Goal: Task Accomplishment & Management: Complete application form

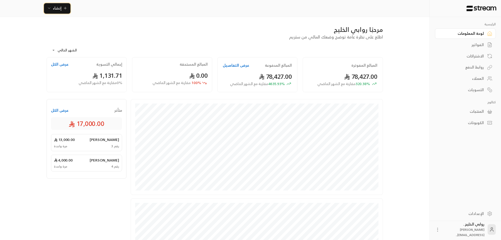
click at [53, 8] on span "إنشاء" at bounding box center [57, 8] width 9 height 7
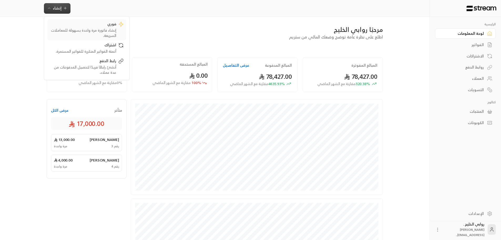
click at [77, 24] on div "فوري" at bounding box center [83, 24] width 66 height 6
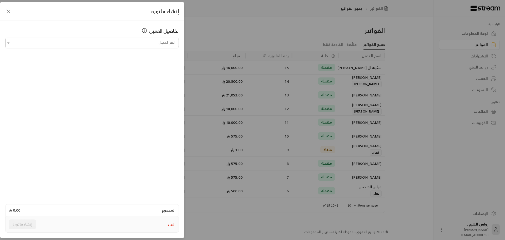
click at [93, 45] on input "اختر العميل" at bounding box center [92, 42] width 174 height 9
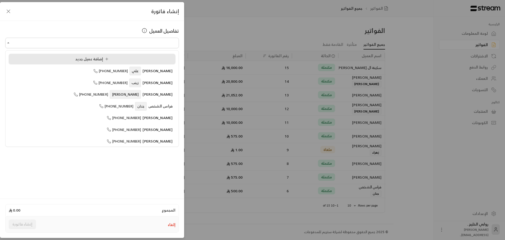
click at [75, 59] on div "إضافة عميل جديد" at bounding box center [92, 59] width 161 height 6
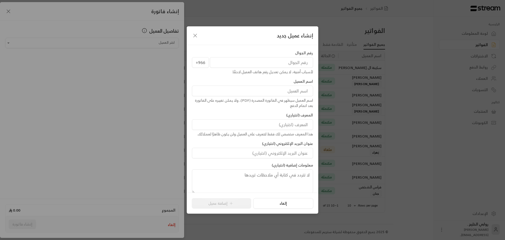
click at [251, 66] on input "tel" at bounding box center [261, 62] width 103 height 11
type input "568033449"
click at [251, 91] on input at bounding box center [252, 91] width 121 height 11
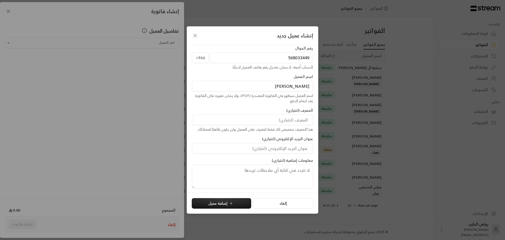
scroll to position [6, 0]
type input "[PERSON_NAME]"
click at [281, 120] on input at bounding box center [252, 118] width 121 height 11
type input "[PERSON_NAME]"
click at [224, 201] on button "إضافة عميل" at bounding box center [221, 203] width 59 height 11
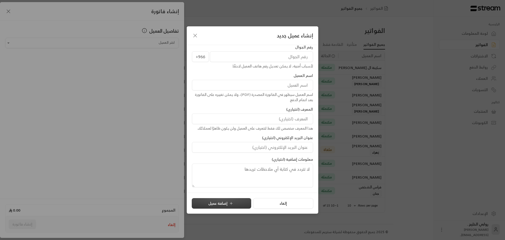
type input "**********"
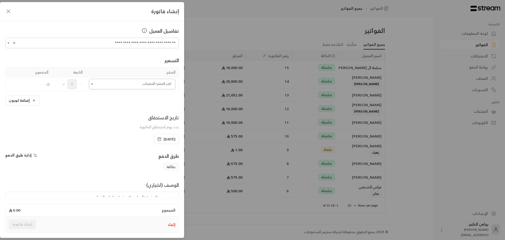
drag, startPoint x: 100, startPoint y: 87, endPoint x: 96, endPoint y: 85, distance: 4.5
click at [99, 86] on input "اختر العميل" at bounding box center [132, 83] width 87 height 9
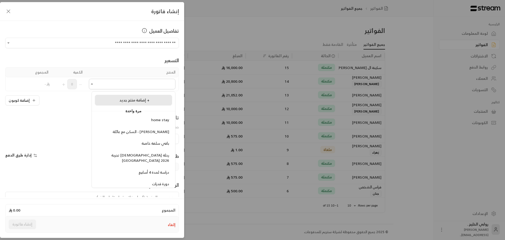
click at [114, 98] on div "إضافة منتج جديد +" at bounding box center [133, 100] width 71 height 6
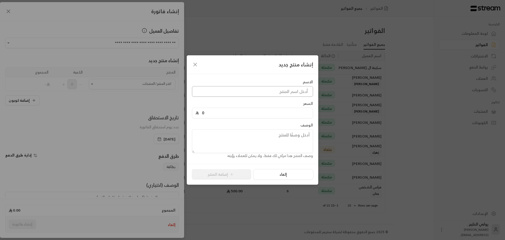
click at [294, 91] on input at bounding box center [252, 91] width 121 height 11
type input "س"
type input "[PERSON_NAME]"
type input "20000"
click at [220, 173] on button "إضافة المنتج" at bounding box center [221, 174] width 59 height 11
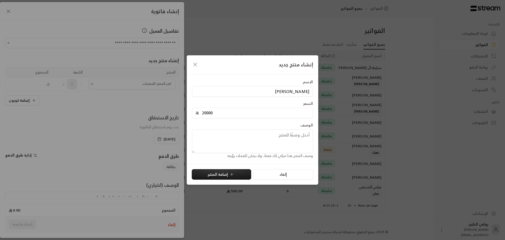
type input "0"
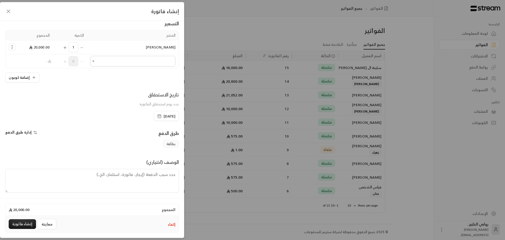
scroll to position [39, 0]
click at [160, 175] on textarea at bounding box center [92, 179] width 174 height 24
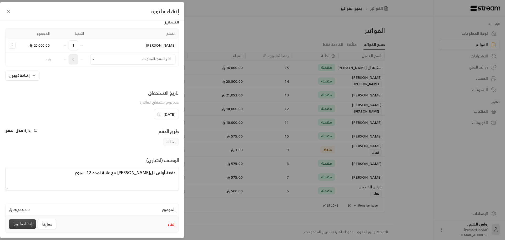
type textarea "دفعة أولى للابن حيدر - سكن مع عائلة لمدة 12 اسبوع"
click at [26, 222] on button "إنشاء فاتورة" at bounding box center [22, 224] width 27 height 10
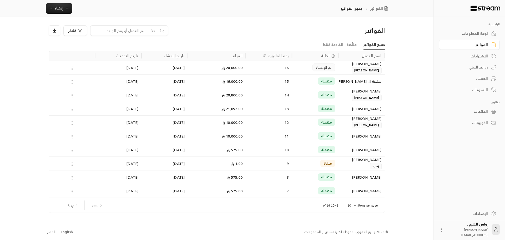
click at [74, 69] on icon at bounding box center [72, 68] width 5 height 5
click at [74, 79] on li "عرض" at bounding box center [77, 81] width 13 height 9
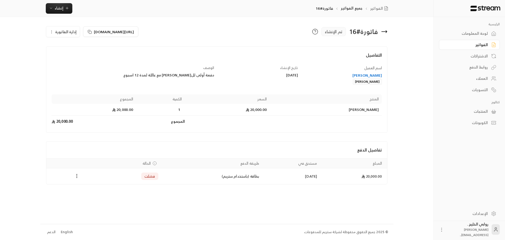
click at [59, 30] on span "إدارة الفاتورة" at bounding box center [65, 31] width 21 height 7
click at [72, 46] on span "تعديل" at bounding box center [75, 47] width 10 height 4
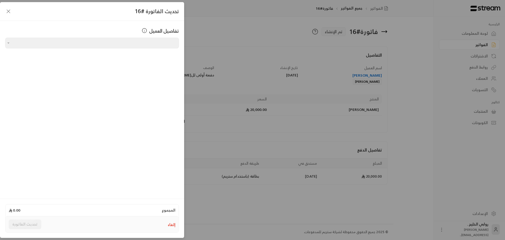
click at [170, 225] on button "إلغاء" at bounding box center [172, 224] width 8 height 5
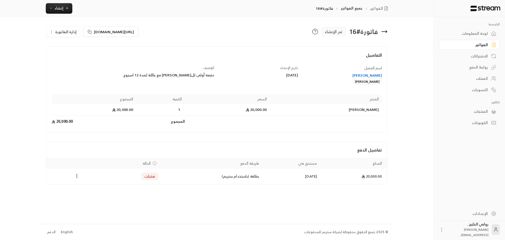
click at [64, 35] on span "إدارة الفاتورة" at bounding box center [65, 31] width 21 height 7
click at [69, 45] on link "تعديل" at bounding box center [66, 46] width 33 height 9
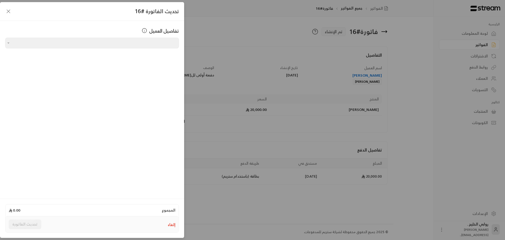
click at [7, 11] on icon "button" at bounding box center [8, 11] width 6 height 6
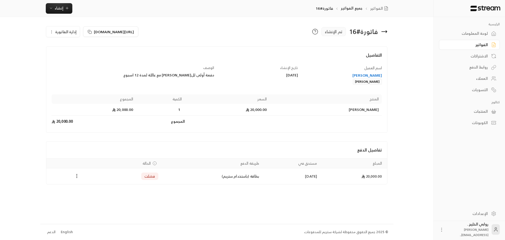
click at [68, 31] on span "إدارة الفاتورة" at bounding box center [65, 31] width 21 height 7
click at [74, 54] on span "إلغاء" at bounding box center [76, 56] width 7 height 4
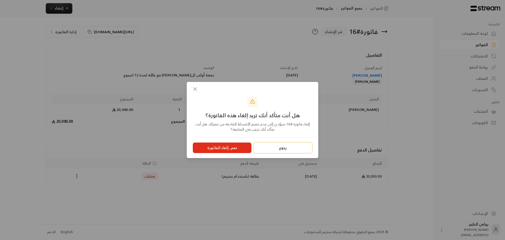
click at [281, 151] on button "رجوع" at bounding box center [283, 147] width 59 height 11
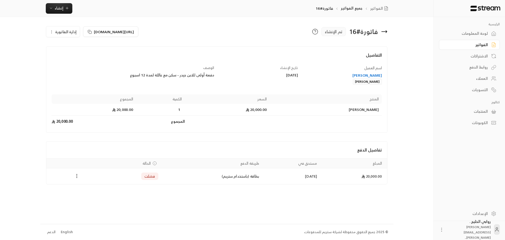
click at [77, 177] on icon "Payments" at bounding box center [76, 175] width 5 height 5
click at [114, 151] on div at bounding box center [252, 120] width 505 height 240
click at [473, 66] on div "روابط الدفع" at bounding box center [467, 66] width 42 height 5
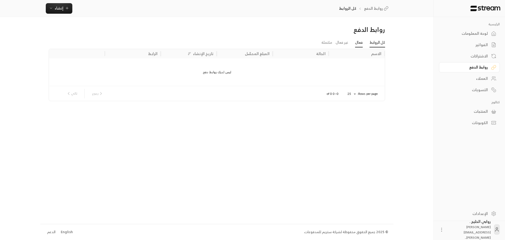
click at [359, 43] on link "فعال" at bounding box center [359, 42] width 8 height 9
click at [343, 43] on link "غير فعال" at bounding box center [342, 42] width 13 height 9
click at [322, 43] on link "مكتملة" at bounding box center [327, 42] width 11 height 9
click at [481, 77] on div "العملاء" at bounding box center [467, 78] width 42 height 5
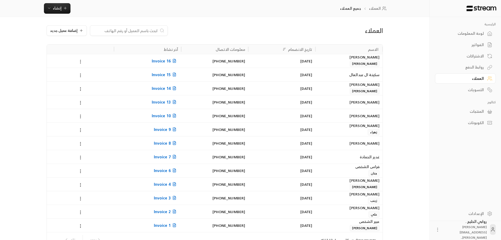
click at [81, 61] on icon at bounding box center [80, 61] width 5 height 5
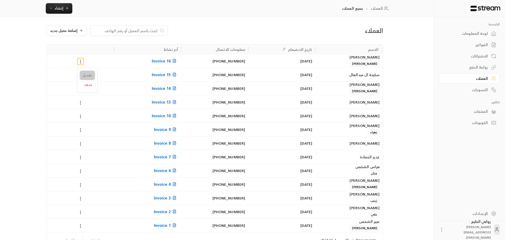
click at [84, 74] on li "تعديل" at bounding box center [87, 75] width 15 height 9
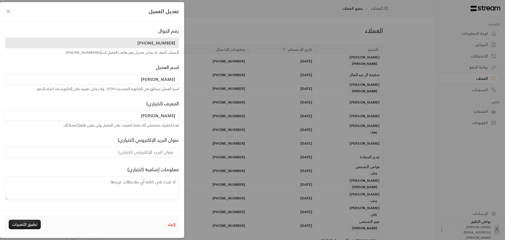
click at [171, 224] on button "إلغاء" at bounding box center [172, 225] width 8 height 6
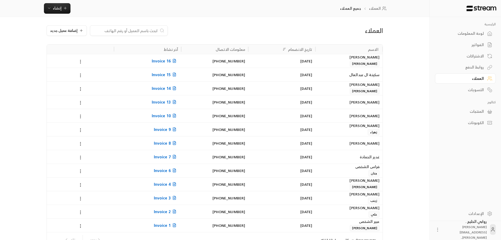
click at [468, 109] on div "المنتجات" at bounding box center [463, 111] width 42 height 5
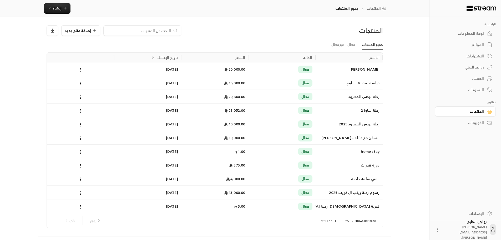
click at [81, 69] on icon at bounding box center [80, 69] width 5 height 5
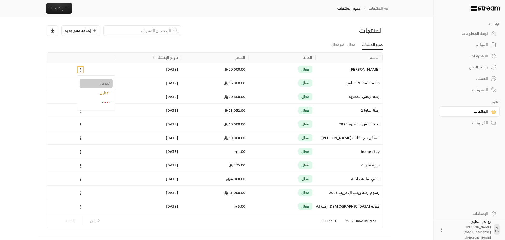
click at [94, 83] on li "تعديل" at bounding box center [96, 83] width 33 height 9
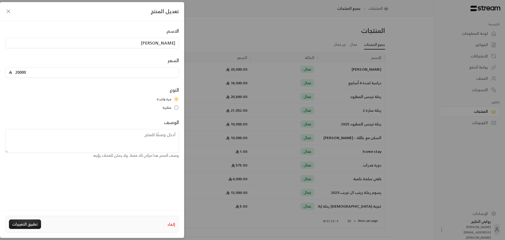
click at [92, 72] on input "20000" at bounding box center [93, 72] width 163 height 10
type input "15000"
click at [31, 225] on button "تطبيق التغييرات" at bounding box center [25, 223] width 32 height 9
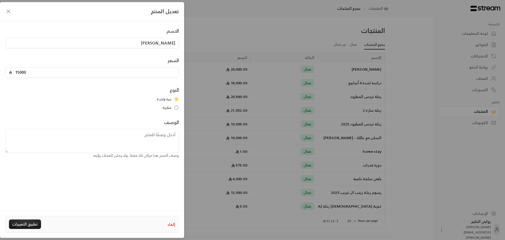
click at [174, 226] on button "إلغاء" at bounding box center [172, 224] width 8 height 6
type input "0"
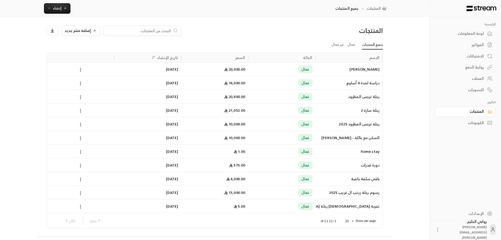
click at [476, 44] on div "الفواتير" at bounding box center [463, 44] width 42 height 5
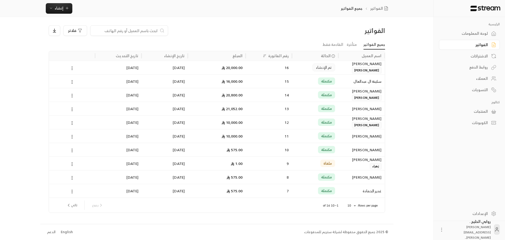
click at [73, 68] on icon at bounding box center [72, 68] width 5 height 5
click at [73, 82] on li "عرض" at bounding box center [77, 81] width 13 height 9
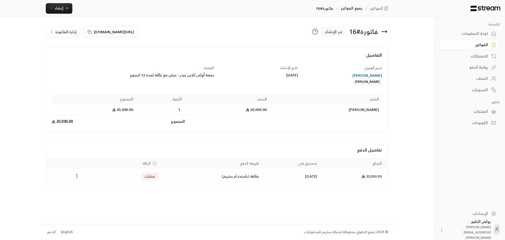
click at [65, 31] on span "إدارة الفاتورة" at bounding box center [65, 31] width 21 height 7
click at [65, 57] on link "إلغاء" at bounding box center [66, 56] width 33 height 9
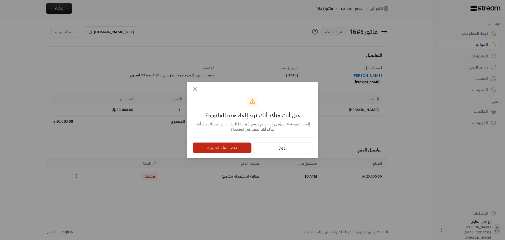
click at [213, 143] on button "نعم، إلغاء الفاتورة" at bounding box center [222, 147] width 59 height 11
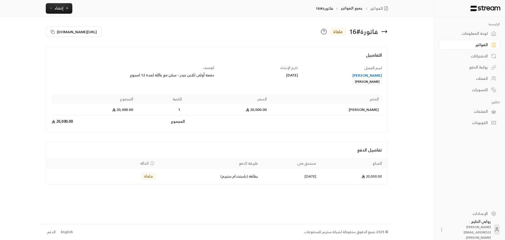
click at [479, 111] on div "المنتجات" at bounding box center [467, 111] width 42 height 5
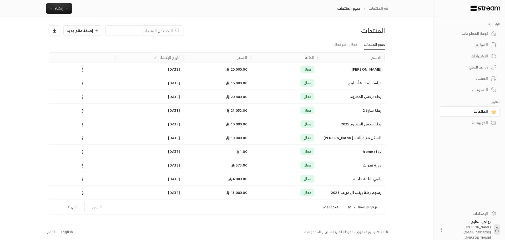
click at [84, 69] on icon at bounding box center [82, 69] width 5 height 5
click at [98, 84] on li "تعديل" at bounding box center [98, 83] width 33 height 9
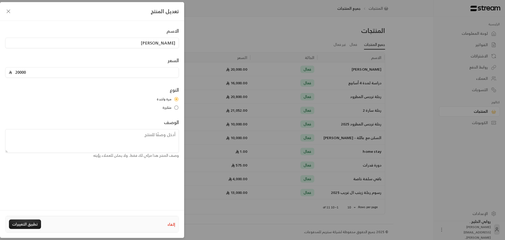
click at [54, 73] on input "20000" at bounding box center [93, 72] width 163 height 10
type input "15000"
click at [34, 221] on button "تطبيق التغييرات" at bounding box center [25, 223] width 32 height 9
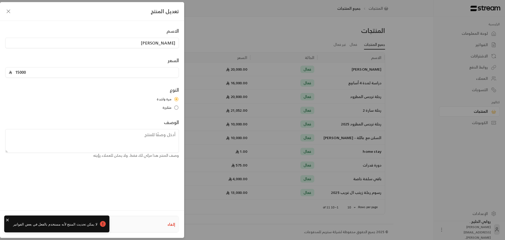
click at [212, 205] on div "تعديل المنتج الاسم [PERSON_NAME] 15000 النوع مرة واحدة متكررة الوصف وصف [DEMOGR…" at bounding box center [252, 120] width 505 height 240
type input "0"
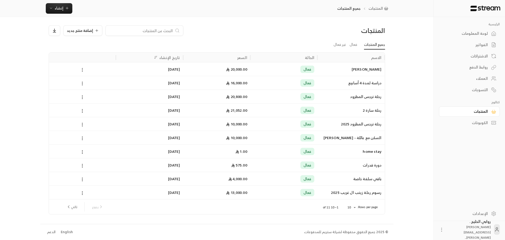
click at [82, 69] on circle at bounding box center [82, 68] width 1 height 1
click at [99, 99] on li "حذف" at bounding box center [98, 101] width 33 height 9
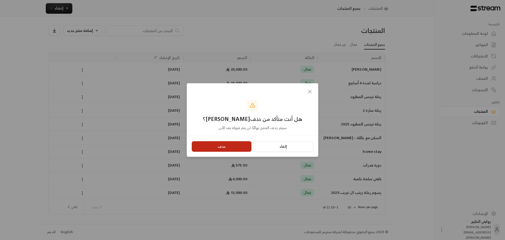
click at [207, 144] on button "حذف" at bounding box center [222, 146] width 60 height 11
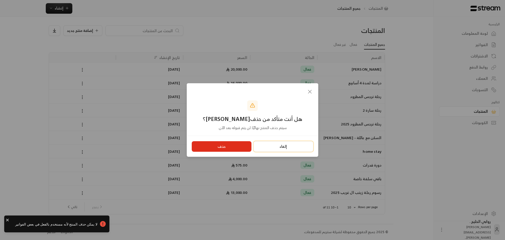
click at [286, 147] on button "إلغاء" at bounding box center [284, 146] width 60 height 11
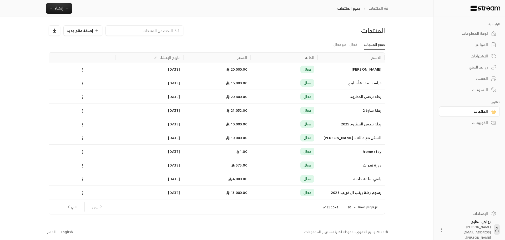
click at [82, 69] on icon at bounding box center [82, 69] width 5 height 5
click at [108, 106] on li "حذف" at bounding box center [98, 101] width 33 height 9
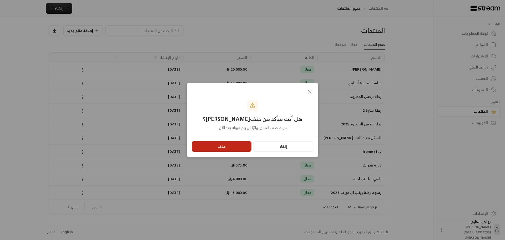
click at [209, 146] on button "حذف" at bounding box center [222, 146] width 60 height 11
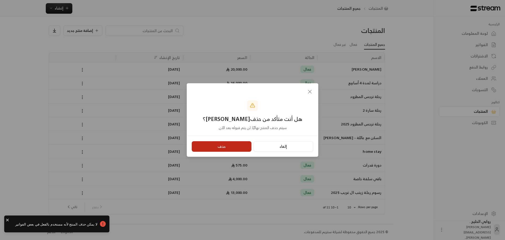
click at [219, 146] on button "حذف" at bounding box center [222, 146] width 60 height 11
click at [292, 145] on button "إلغاء" at bounding box center [284, 146] width 60 height 11
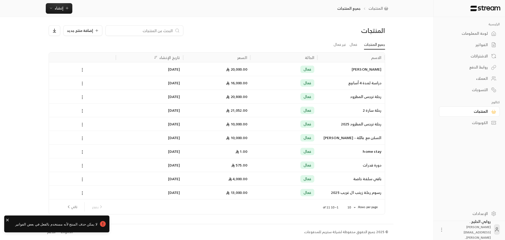
click at [479, 42] on div "الفواتير" at bounding box center [467, 44] width 42 height 5
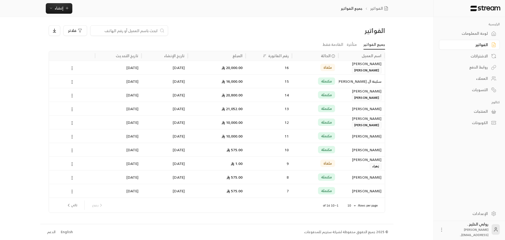
click at [73, 68] on icon at bounding box center [72, 68] width 5 height 5
click at [76, 82] on li "عرض" at bounding box center [77, 81] width 13 height 9
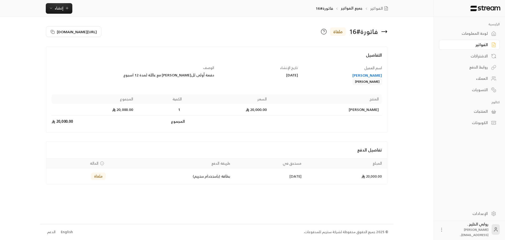
click at [386, 30] on icon at bounding box center [384, 31] width 6 height 6
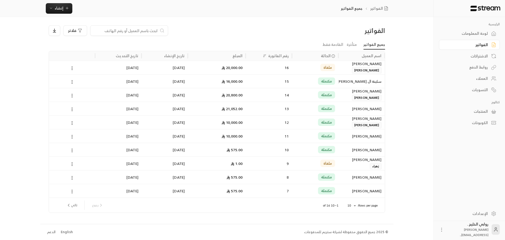
click at [475, 66] on div "روابط الدفع" at bounding box center [467, 66] width 42 height 5
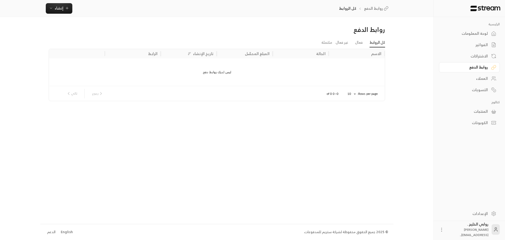
click at [476, 43] on div "الفواتير" at bounding box center [467, 44] width 42 height 5
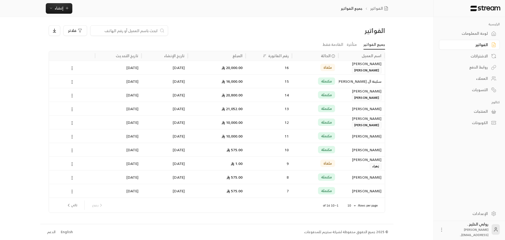
click at [476, 112] on div "المنتجات" at bounding box center [467, 111] width 42 height 5
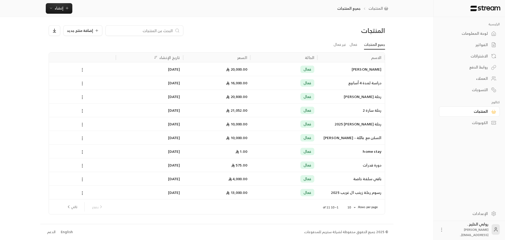
click at [81, 67] on button at bounding box center [82, 70] width 6 height 6
click at [96, 91] on li "تعطيل" at bounding box center [98, 92] width 33 height 9
click at [82, 72] on icon at bounding box center [82, 69] width 5 height 5
click at [93, 99] on li "حذف" at bounding box center [98, 101] width 33 height 9
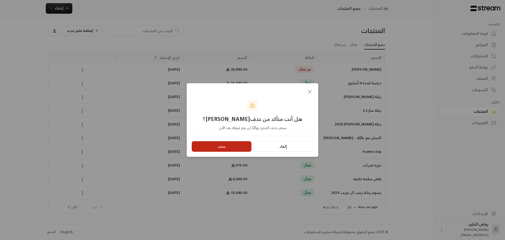
click at [202, 145] on button "حذف" at bounding box center [222, 146] width 60 height 11
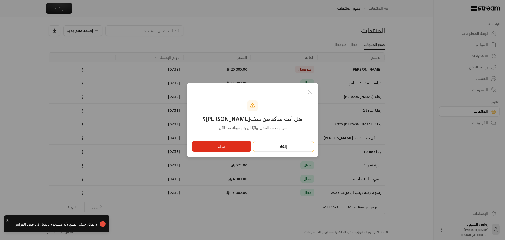
click at [276, 146] on button "إلغاء" at bounding box center [284, 146] width 60 height 11
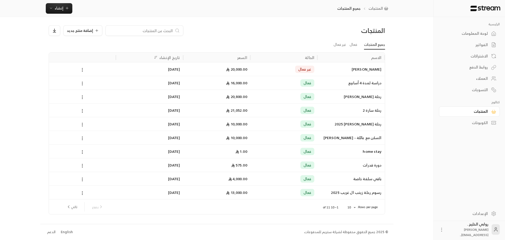
click at [478, 33] on div "لوحة المعلومات" at bounding box center [467, 33] width 42 height 5
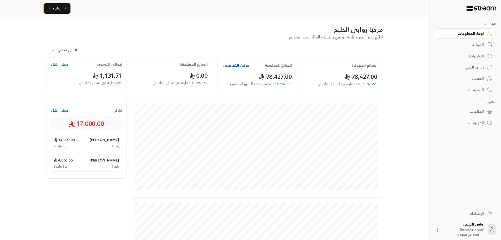
click at [55, 11] on button "إنشاء" at bounding box center [57, 8] width 27 height 11
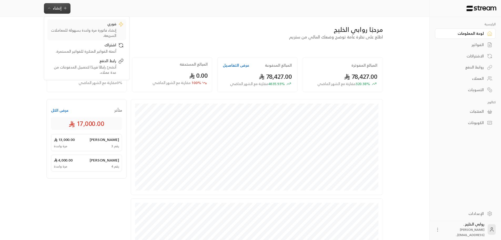
click at [67, 26] on div "فوري" at bounding box center [83, 24] width 66 height 6
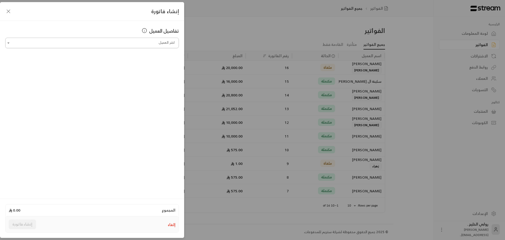
click at [153, 42] on input "اختر العميل" at bounding box center [92, 42] width 174 height 9
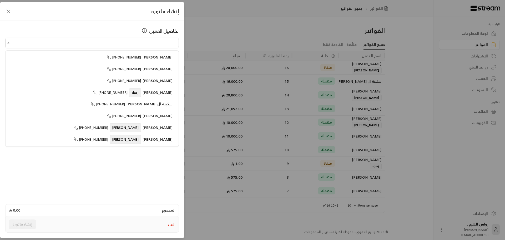
scroll to position [72, 0]
click at [82, 115] on div "أمين محفوظ ابو حيدر +966568033449" at bounding box center [92, 116] width 161 height 6
type input "**********"
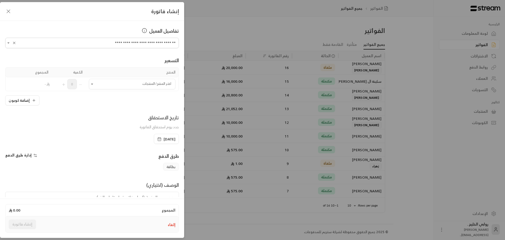
click at [105, 114] on div "تاريخ الاستحقاق حدد يوم استحقاق الفاتورة" at bounding box center [92, 124] width 179 height 20
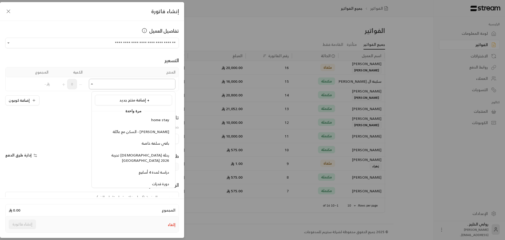
click at [111, 84] on input "اختر العميل" at bounding box center [132, 83] width 87 height 9
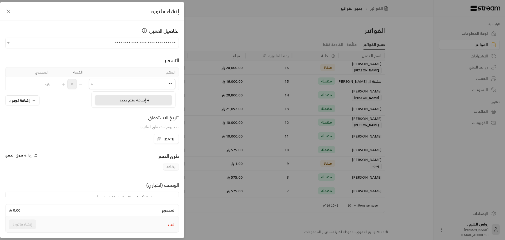
type input "*"
type input "**"
click at [457, 102] on div "**********" at bounding box center [252, 120] width 505 height 240
click at [458, 102] on div "**********" at bounding box center [252, 120] width 505 height 240
click at [180, 224] on div "المجموع 0.00 إلغاء إنشاء فاتورة" at bounding box center [92, 217] width 184 height 39
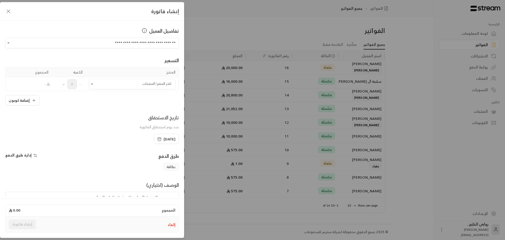
click at [176, 224] on div "إلغاء إنشاء فاتورة" at bounding box center [92, 224] width 173 height 16
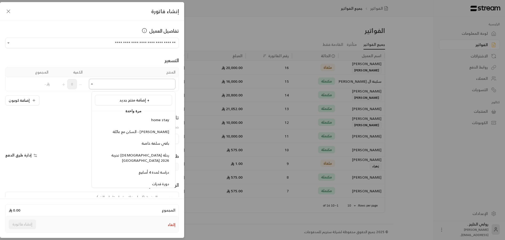
click at [104, 87] on input "اختر العميل" at bounding box center [132, 83] width 87 height 9
click at [122, 102] on span "إضافة منتج جديد +" at bounding box center [134, 100] width 30 height 7
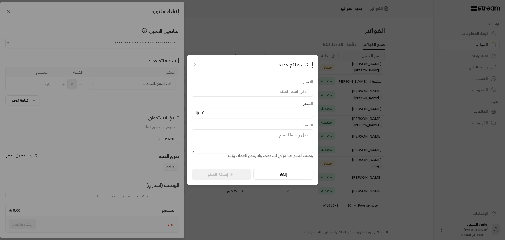
click at [193, 63] on icon "button" at bounding box center [195, 64] width 6 height 6
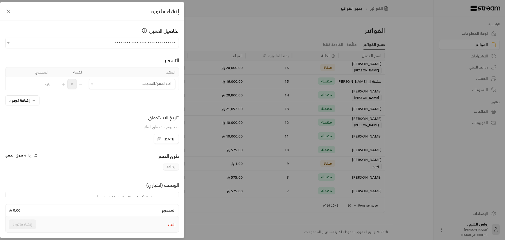
click at [170, 224] on button "إلغاء" at bounding box center [172, 224] width 8 height 5
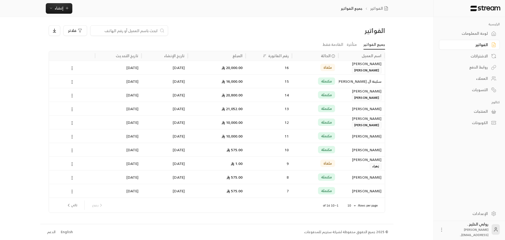
click at [474, 111] on div "المنتجات" at bounding box center [467, 111] width 42 height 5
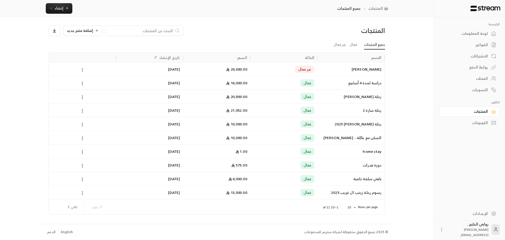
click at [84, 69] on icon at bounding box center [82, 69] width 5 height 5
click at [97, 92] on li "تفعيل" at bounding box center [98, 92] width 33 height 9
click at [59, 11] on span "إنشاء" at bounding box center [59, 8] width 9 height 7
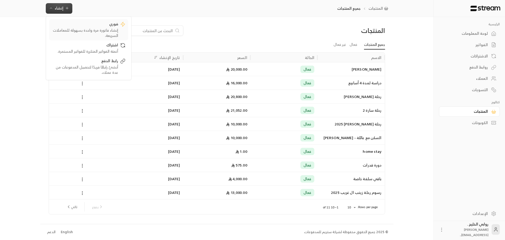
click at [67, 25] on div "فوري" at bounding box center [85, 24] width 66 height 6
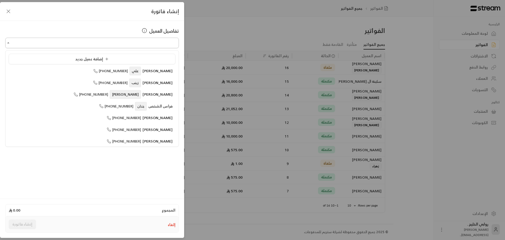
click at [138, 42] on input "اختر العميل" at bounding box center [92, 42] width 174 height 9
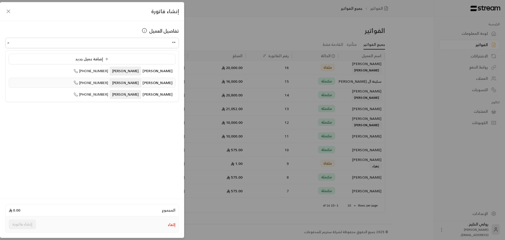
click at [123, 86] on li "أمين محفوظ ابو حيدر +966568033449" at bounding box center [92, 83] width 167 height 10
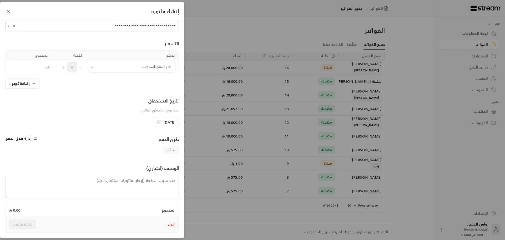
scroll to position [25, 0]
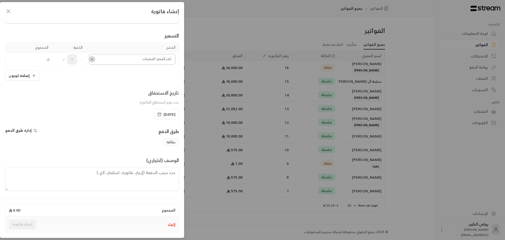
click at [94, 62] on button "Open" at bounding box center [92, 59] width 6 height 6
type input "**********"
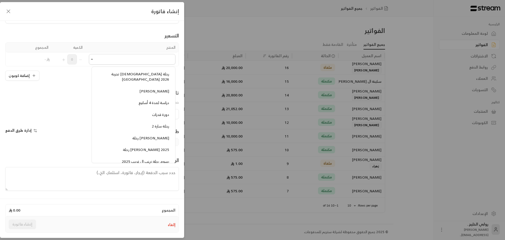
scroll to position [57, 0]
click at [121, 88] on li "[PERSON_NAME]" at bounding box center [133, 91] width 77 height 10
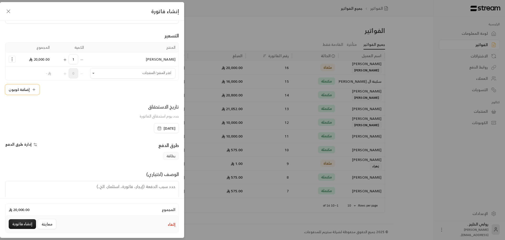
click at [27, 91] on button "إضافة كوبون" at bounding box center [22, 89] width 34 height 10
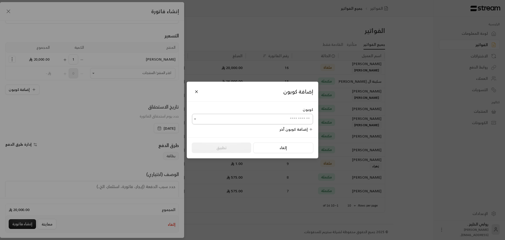
click at [287, 120] on input "اختر العميل" at bounding box center [252, 118] width 121 height 9
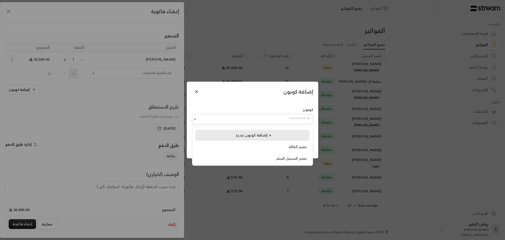
click at [277, 135] on div "إضافة كوبون جديد +" at bounding box center [252, 135] width 108 height 6
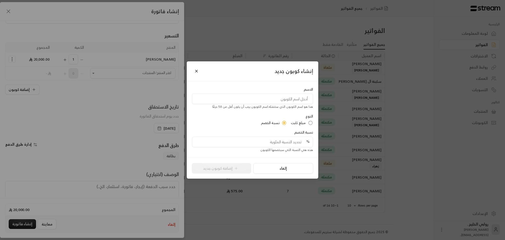
click at [302, 123] on span "مبلغ ثابت" at bounding box center [298, 122] width 15 height 5
click at [300, 103] on input at bounding box center [252, 98] width 121 height 11
type input "خصم"
click at [278, 139] on input "tel" at bounding box center [254, 142] width 111 height 10
type input "5000"
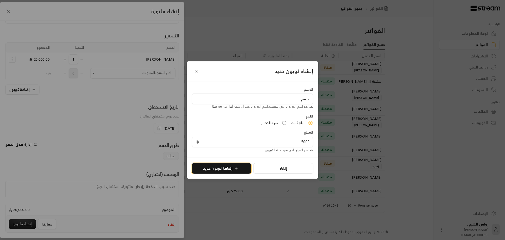
click at [219, 169] on button "إضافة كوبون جديد" at bounding box center [221, 168] width 59 height 11
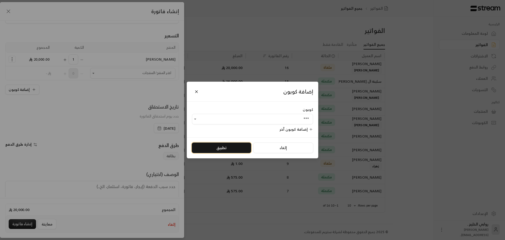
click at [216, 149] on button "تطبيق" at bounding box center [221, 147] width 59 height 11
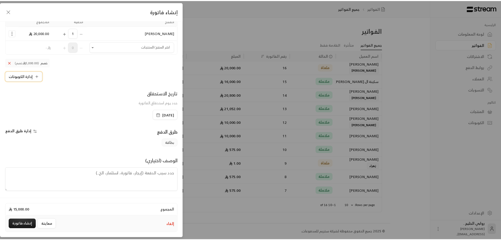
scroll to position [52, 0]
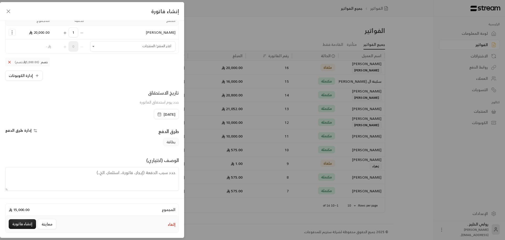
drag, startPoint x: 120, startPoint y: 168, endPoint x: 119, endPoint y: 178, distance: 10.3
click at [120, 168] on textarea at bounding box center [92, 179] width 174 height 24
type textarea "الابن حيدر محفوظ دفعة أولى سكن مع عائلة 12 اسبوع"
click at [21, 224] on button "إنشاء فاتورة" at bounding box center [22, 224] width 27 height 10
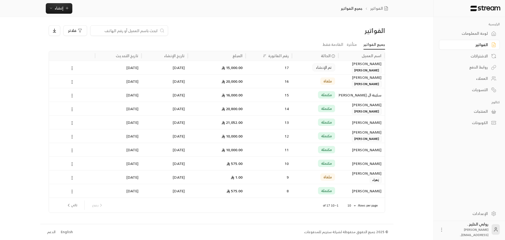
click at [478, 35] on div "لوحة المعلومات" at bounding box center [467, 33] width 42 height 5
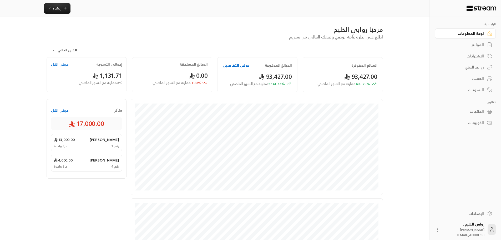
click at [478, 35] on div "لوحة المعلومات" at bounding box center [463, 33] width 42 height 5
